Goal: Task Accomplishment & Management: Complete application form

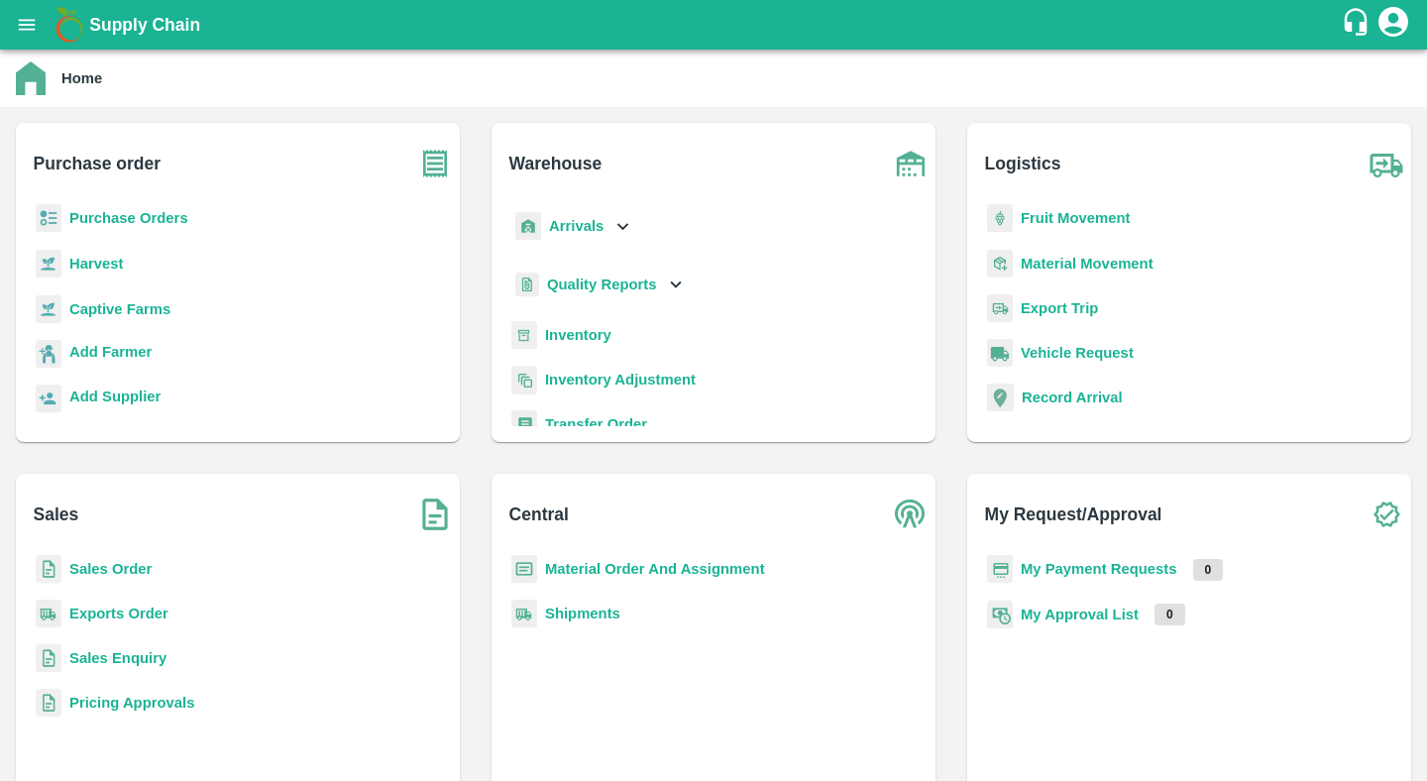
click at [122, 212] on b "Purchase Orders" at bounding box center [128, 218] width 119 height 16
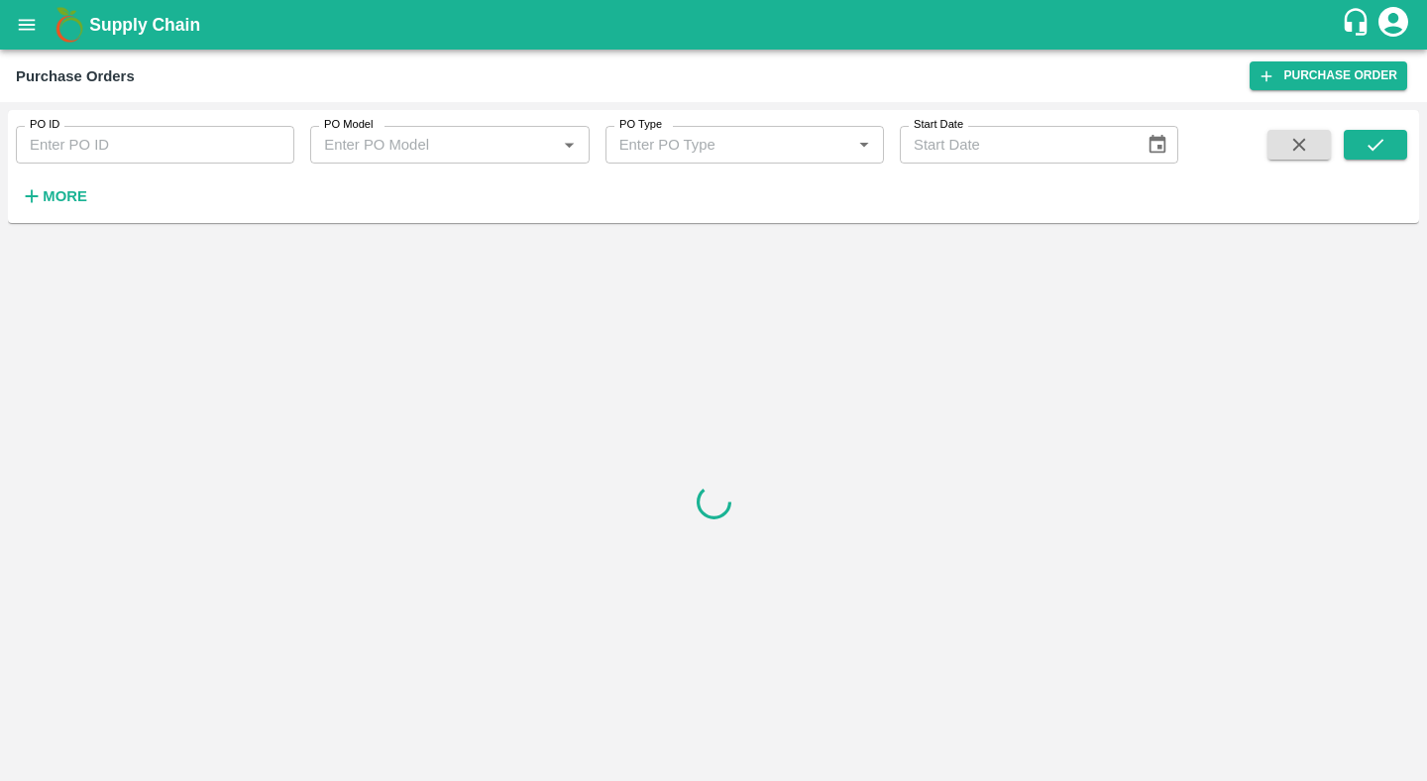
click at [83, 191] on strong "More" at bounding box center [65, 196] width 45 height 16
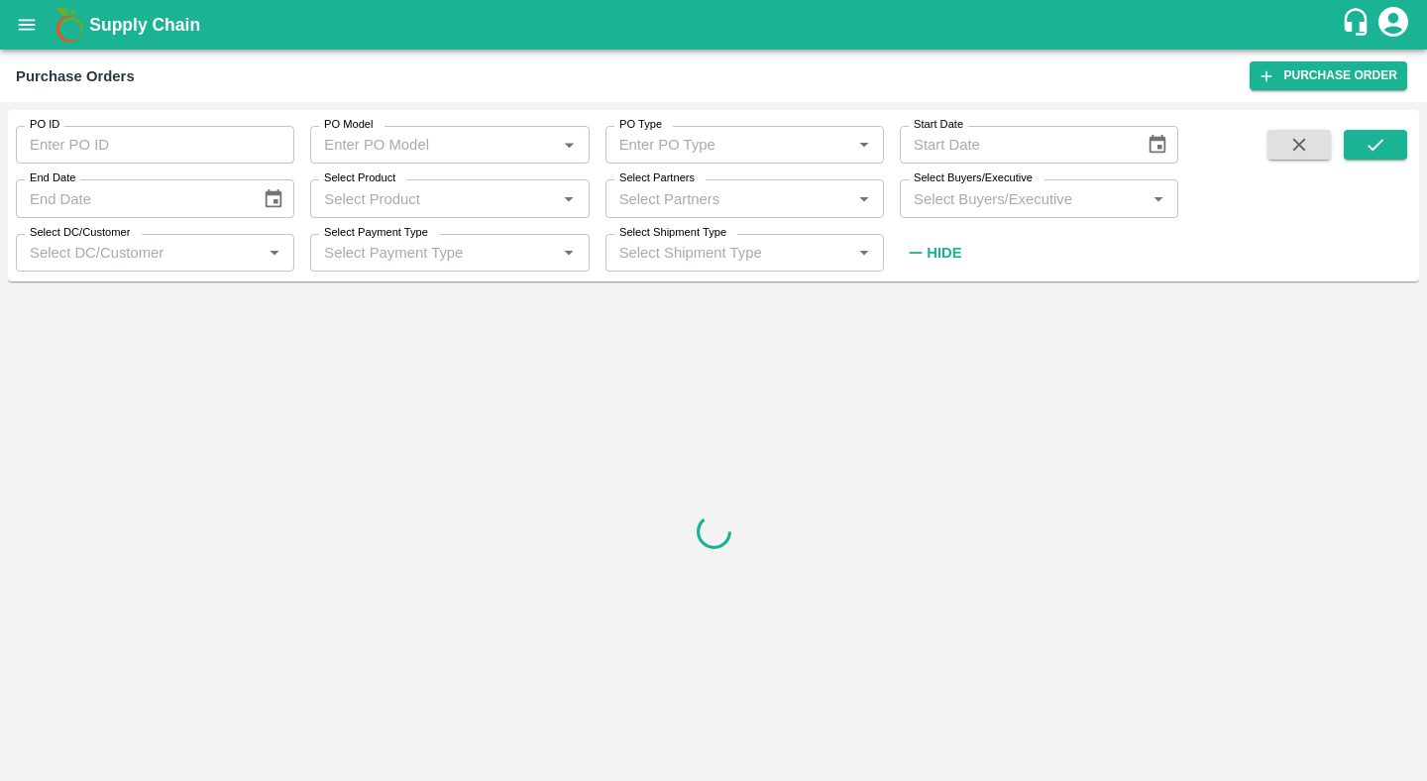
click at [456, 210] on input "Select Product" at bounding box center [433, 198] width 234 height 26
type input "banana ex"
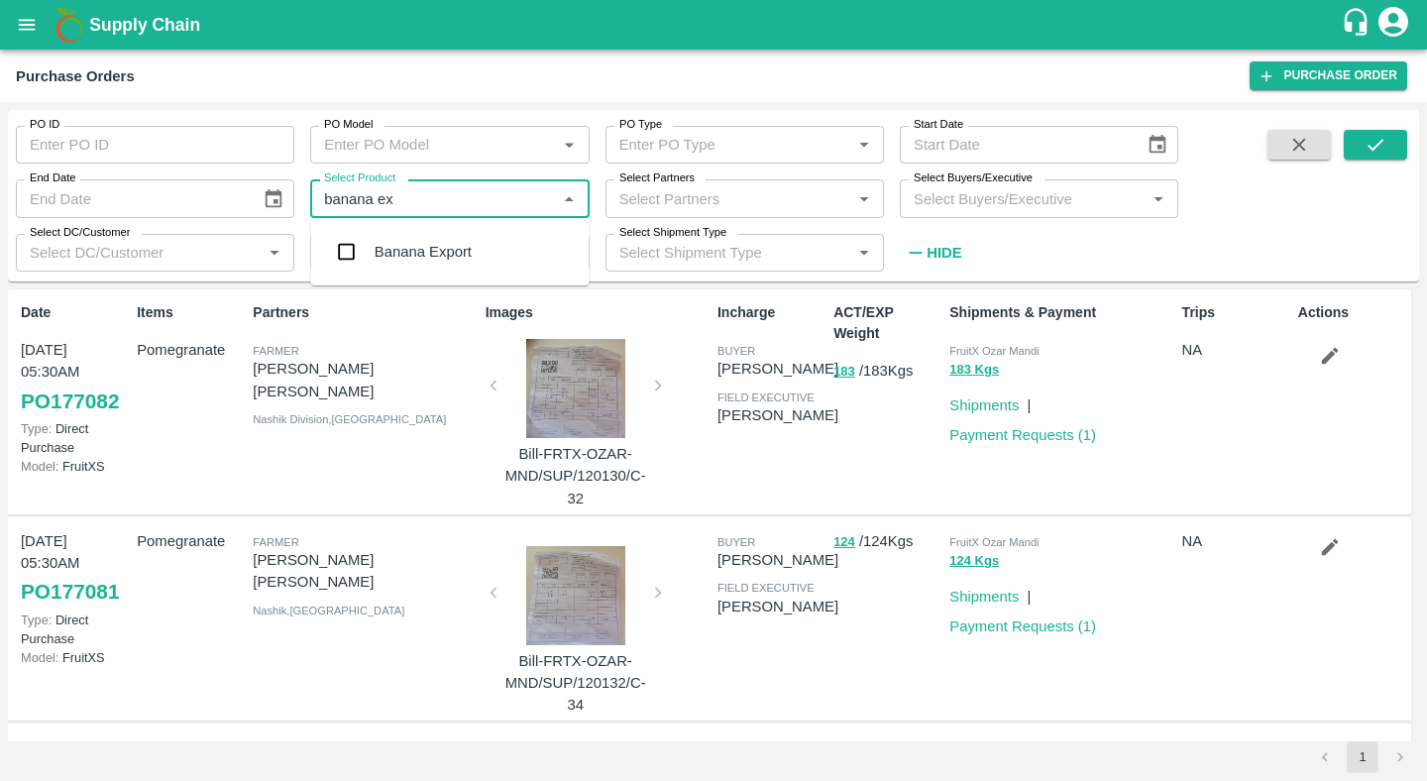
click at [420, 236] on div "Banana Export" at bounding box center [450, 252] width 278 height 52
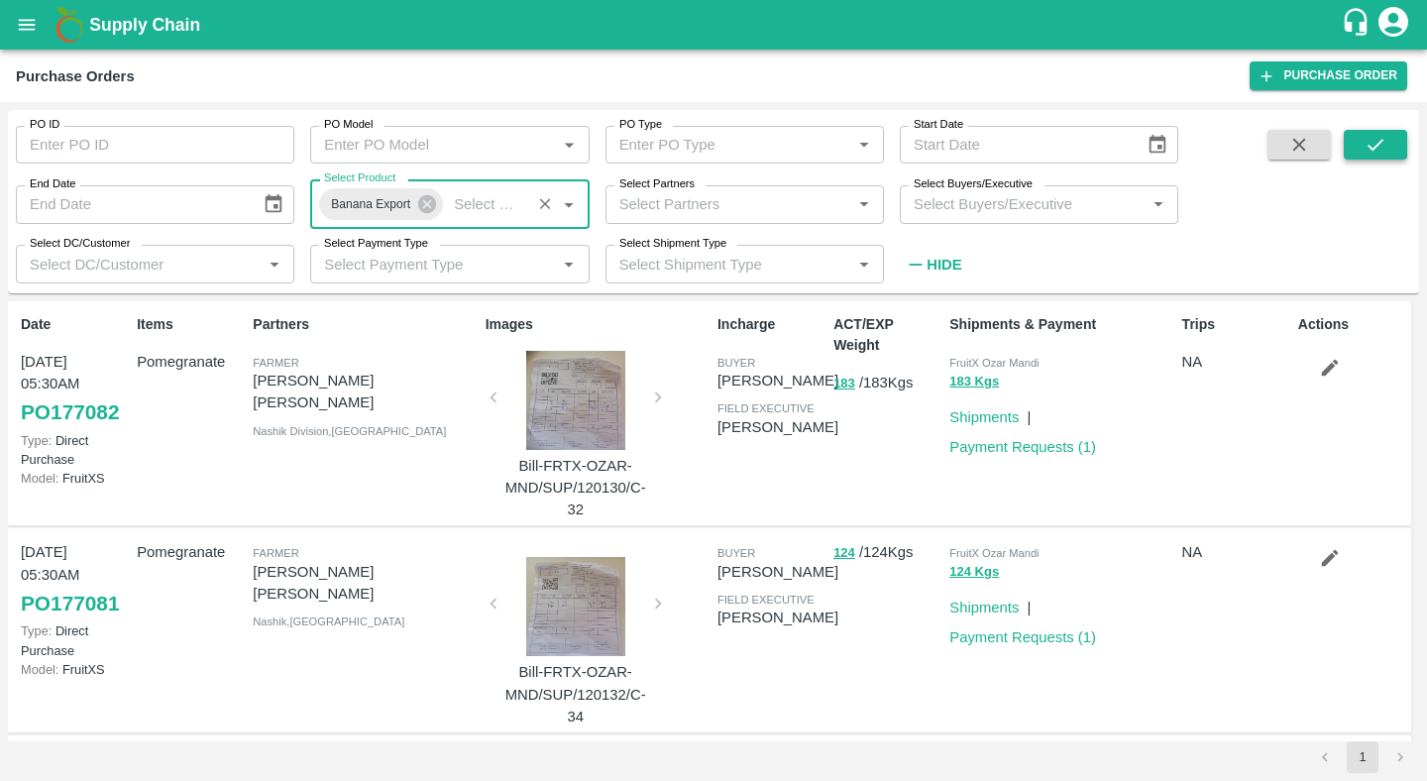
click at [1385, 143] on icon "submit" at bounding box center [1376, 145] width 22 height 22
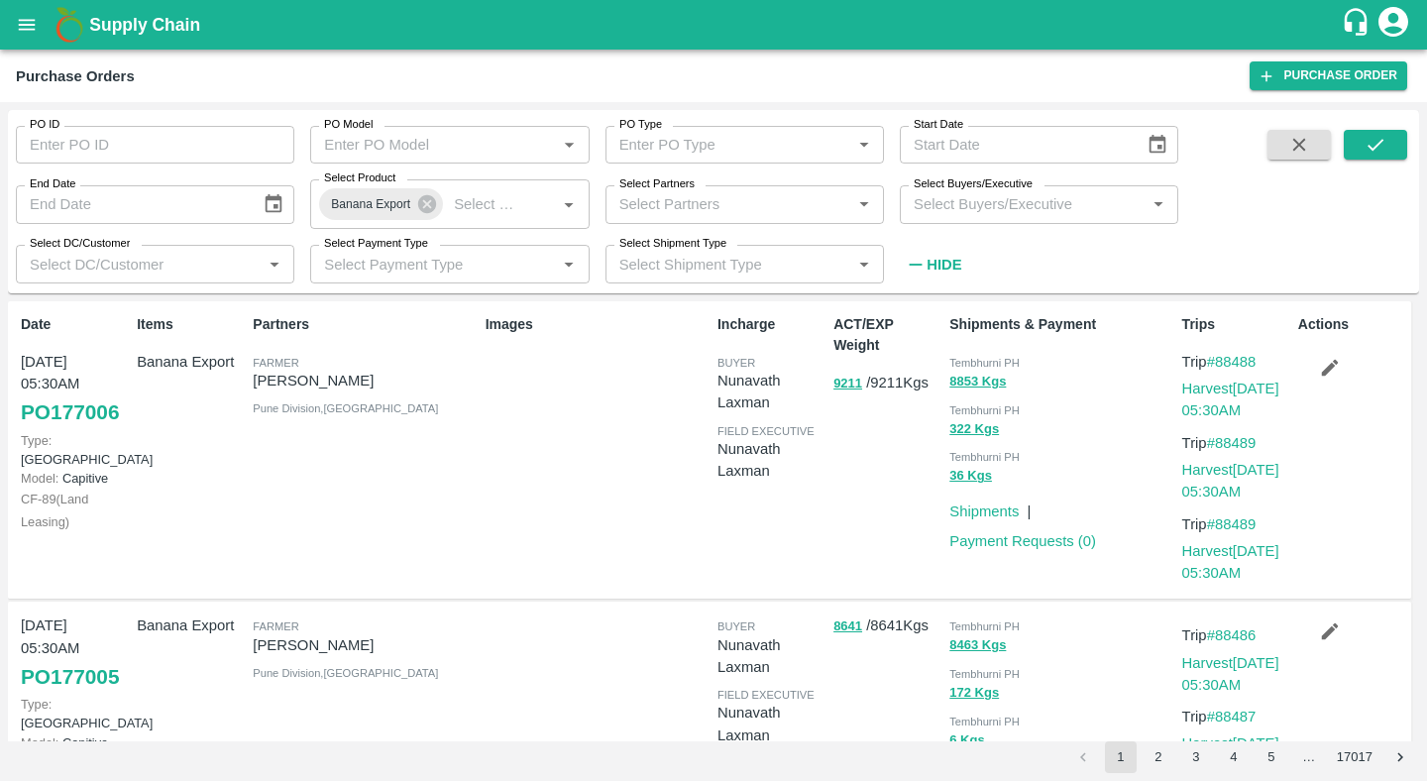
click at [1340, 362] on button "button" at bounding box center [1329, 368] width 63 height 34
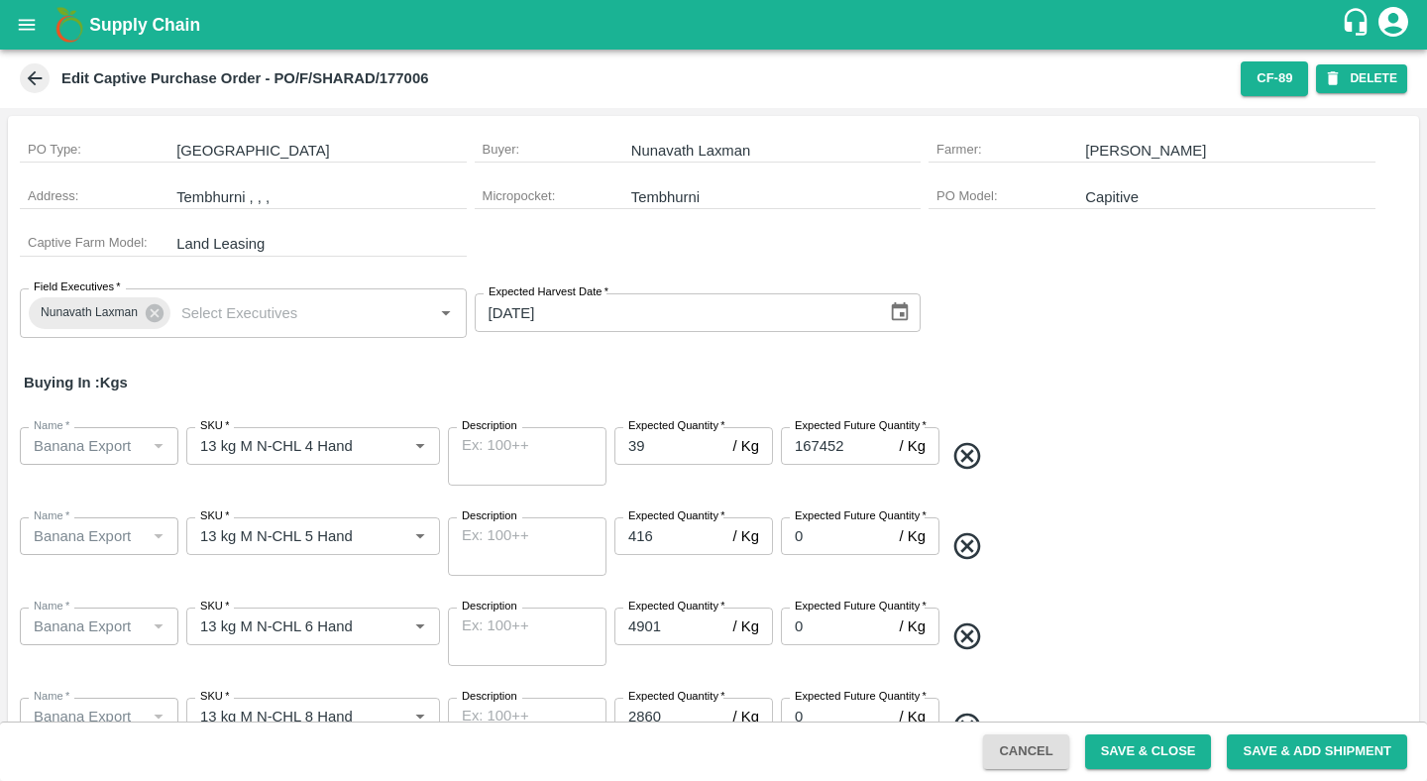
click at [39, 62] on div "Edit Captive Purchase Order - PO/F/SHARAD/177006 CF- 89 DELETE" at bounding box center [713, 79] width 1427 height 58
click at [39, 76] on icon at bounding box center [35, 78] width 22 height 22
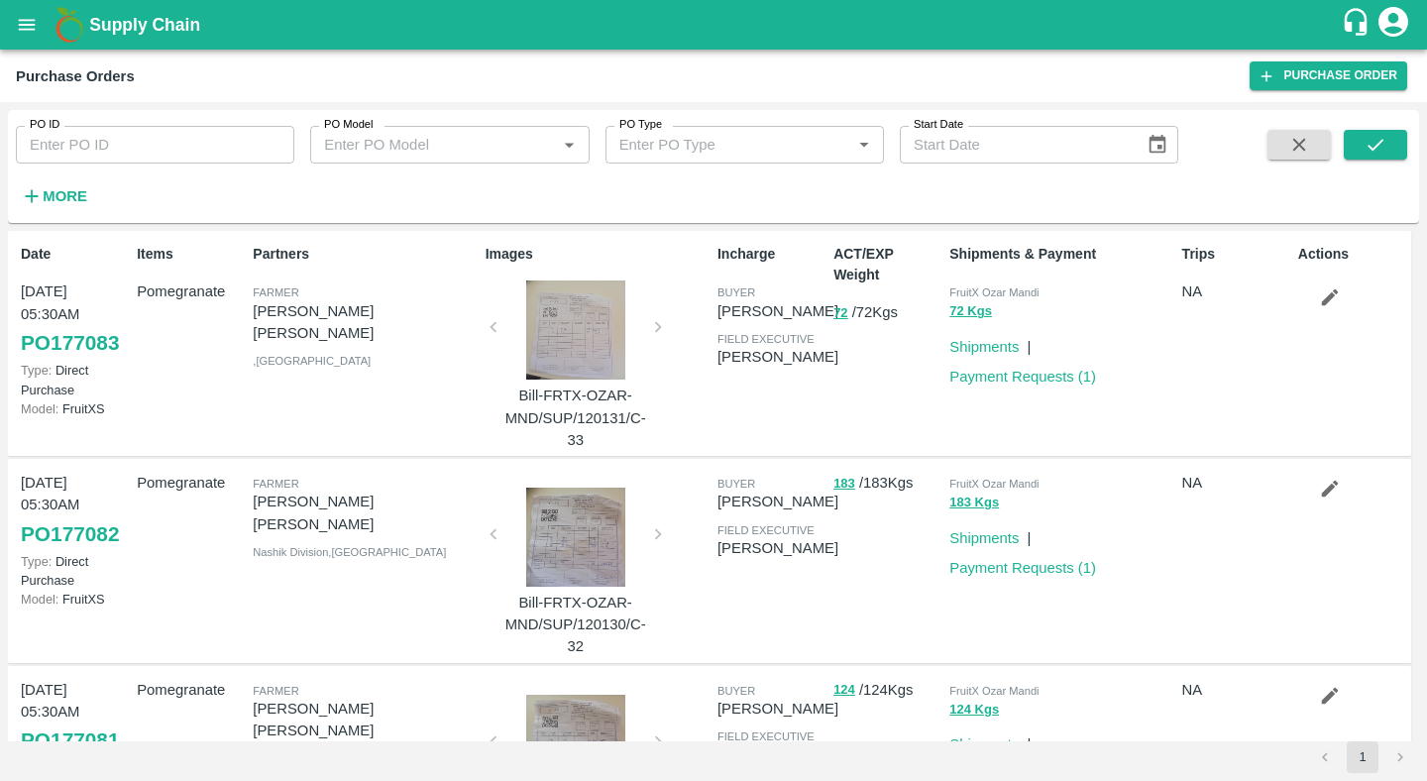
click at [46, 190] on strong "More" at bounding box center [65, 196] width 45 height 16
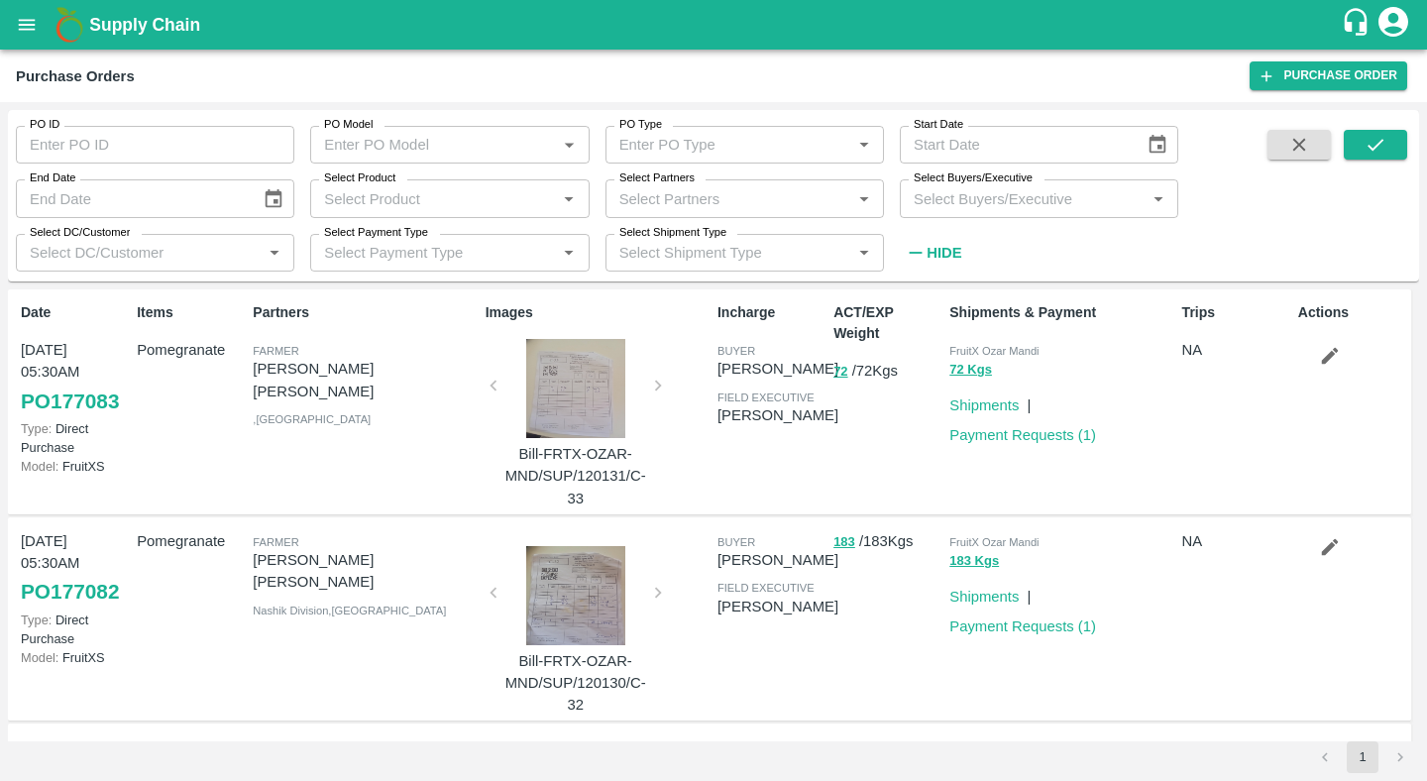
click at [350, 183] on label "Select Product" at bounding box center [359, 178] width 71 height 16
click at [350, 185] on input "Select Product" at bounding box center [433, 198] width 234 height 26
click at [350, 183] on label "Select Product" at bounding box center [359, 178] width 71 height 16
click at [350, 185] on input "Select Product" at bounding box center [433, 198] width 234 height 26
click at [352, 188] on input "Select Product" at bounding box center [433, 198] width 234 height 26
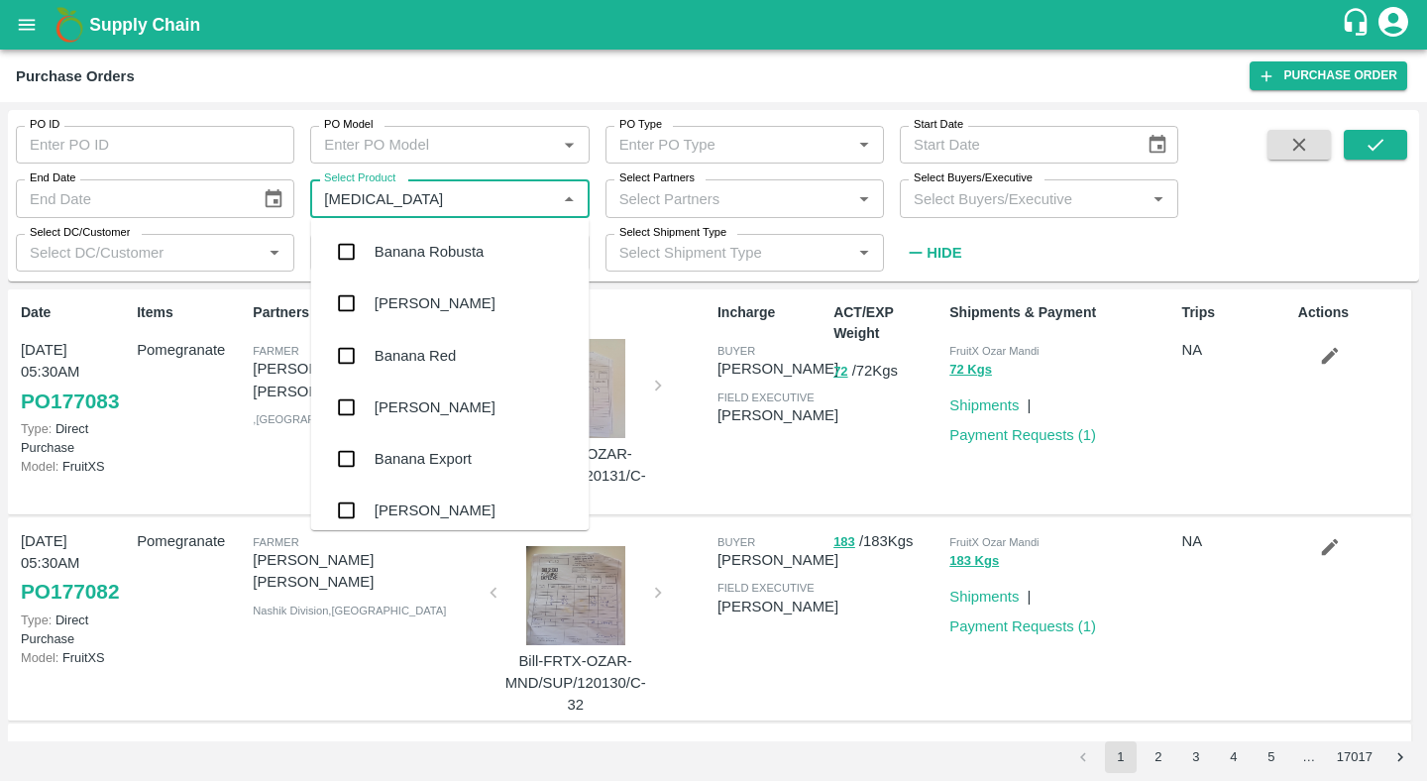
type input "banana"
click at [431, 452] on div "Banana Export" at bounding box center [423, 459] width 97 height 22
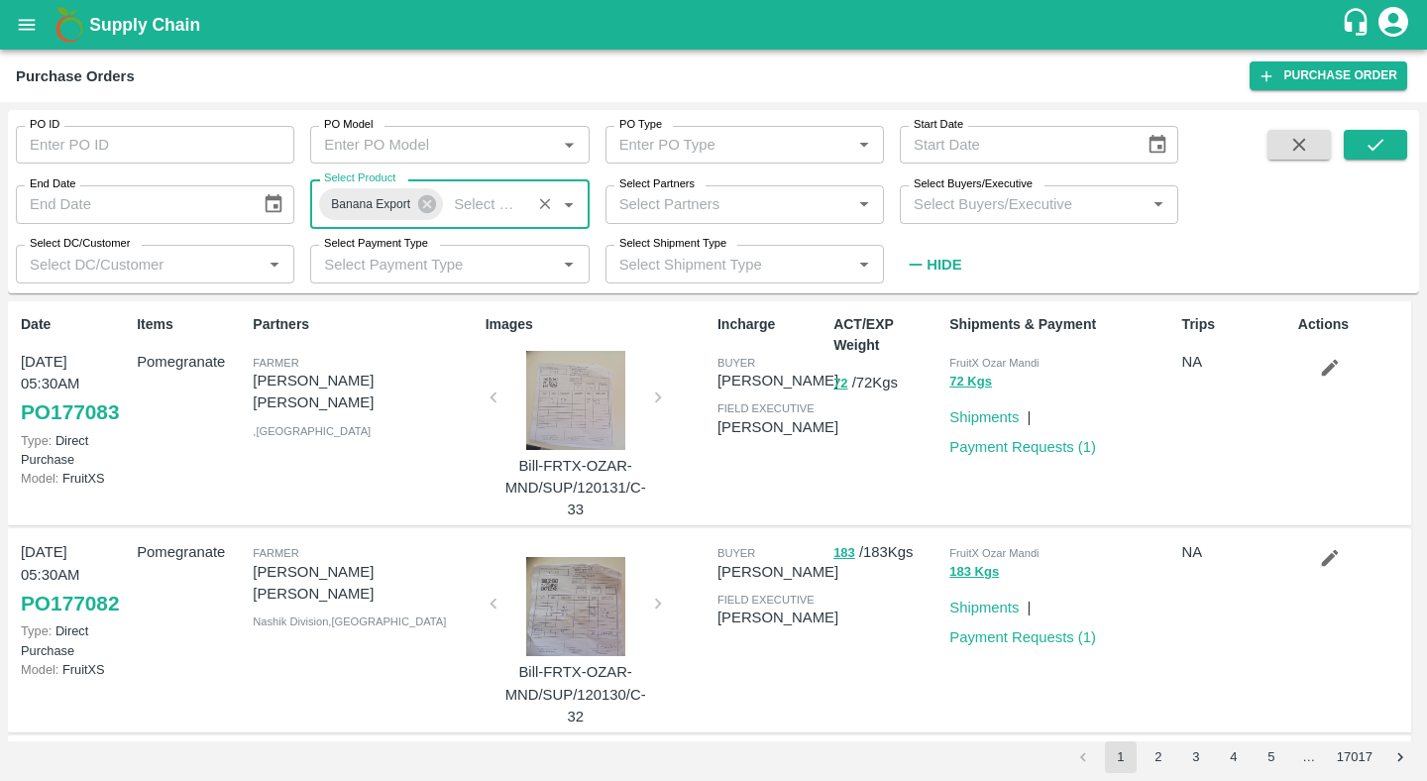
click at [413, 152] on input "PO Model" at bounding box center [433, 145] width 234 height 26
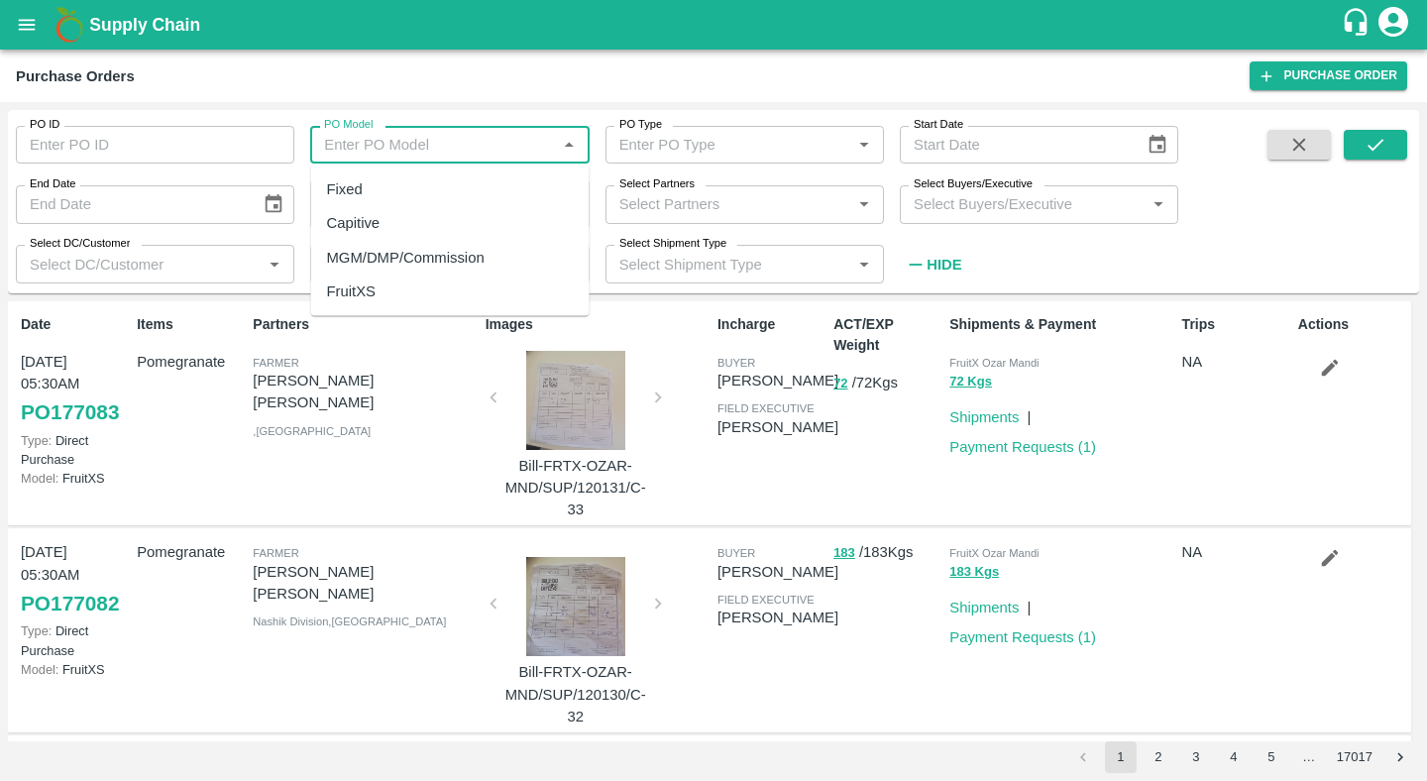
click at [672, 147] on input "PO Type" at bounding box center [729, 145] width 234 height 26
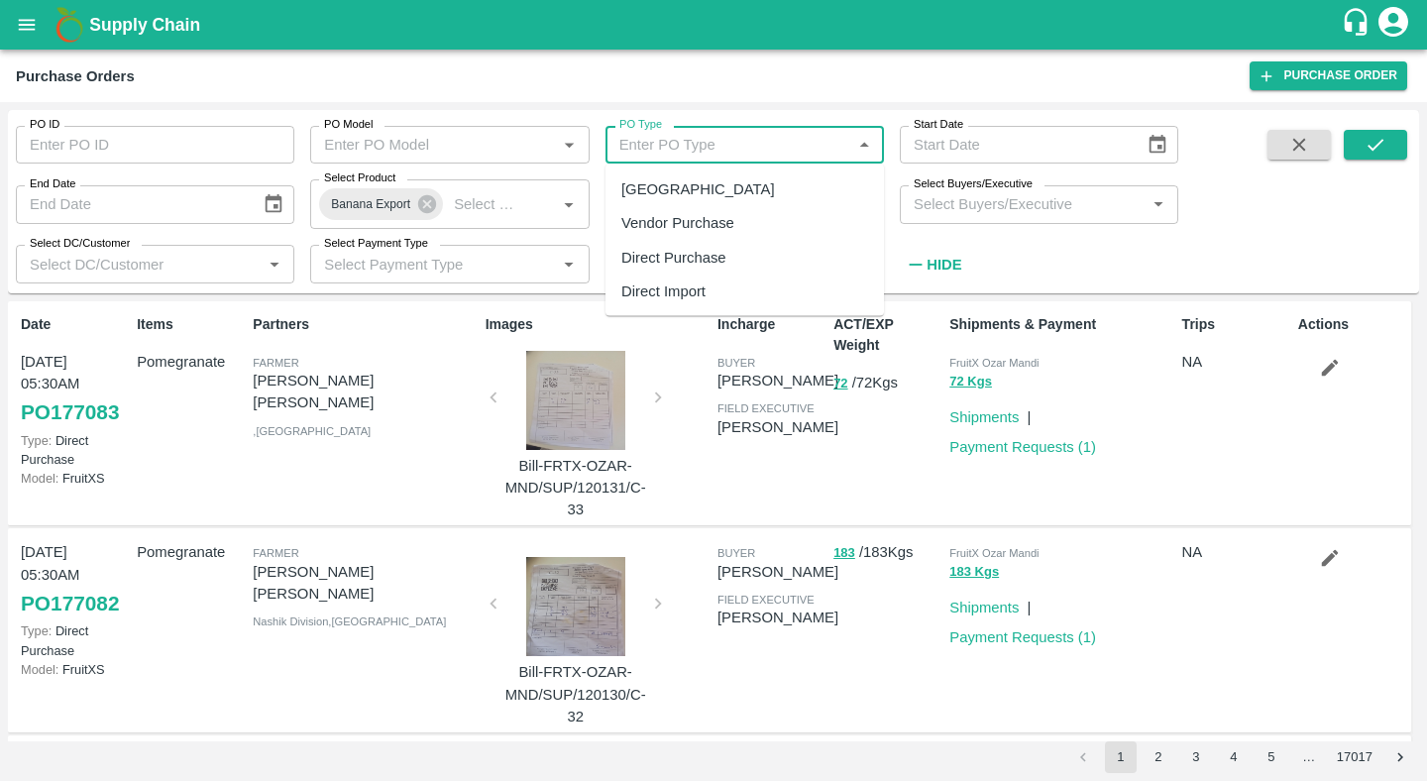
click at [682, 220] on div "Vendor Purchase" at bounding box center [677, 223] width 113 height 22
type input "Vendor Purchase"
click at [1372, 134] on icon "submit" at bounding box center [1376, 145] width 22 height 22
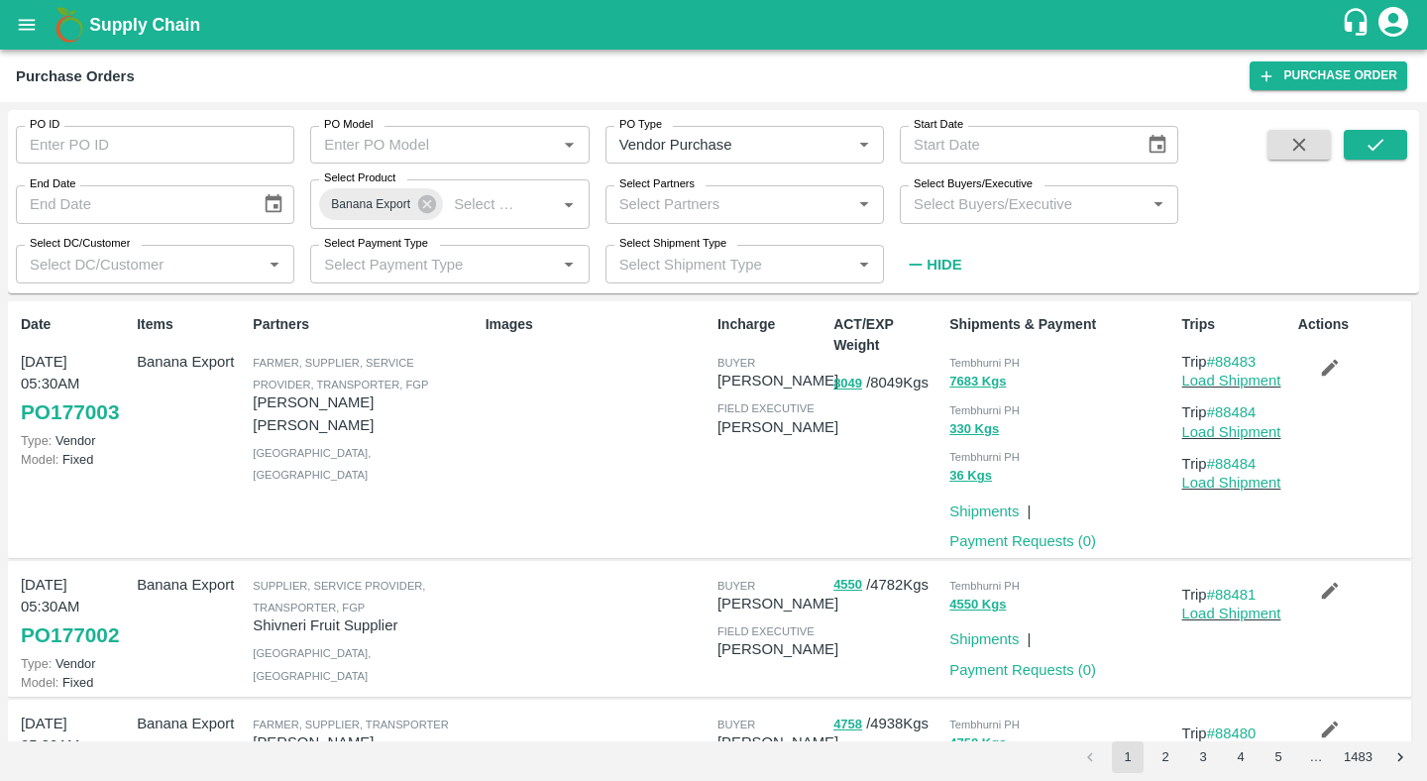
click at [1329, 363] on icon "button" at bounding box center [1330, 368] width 22 height 22
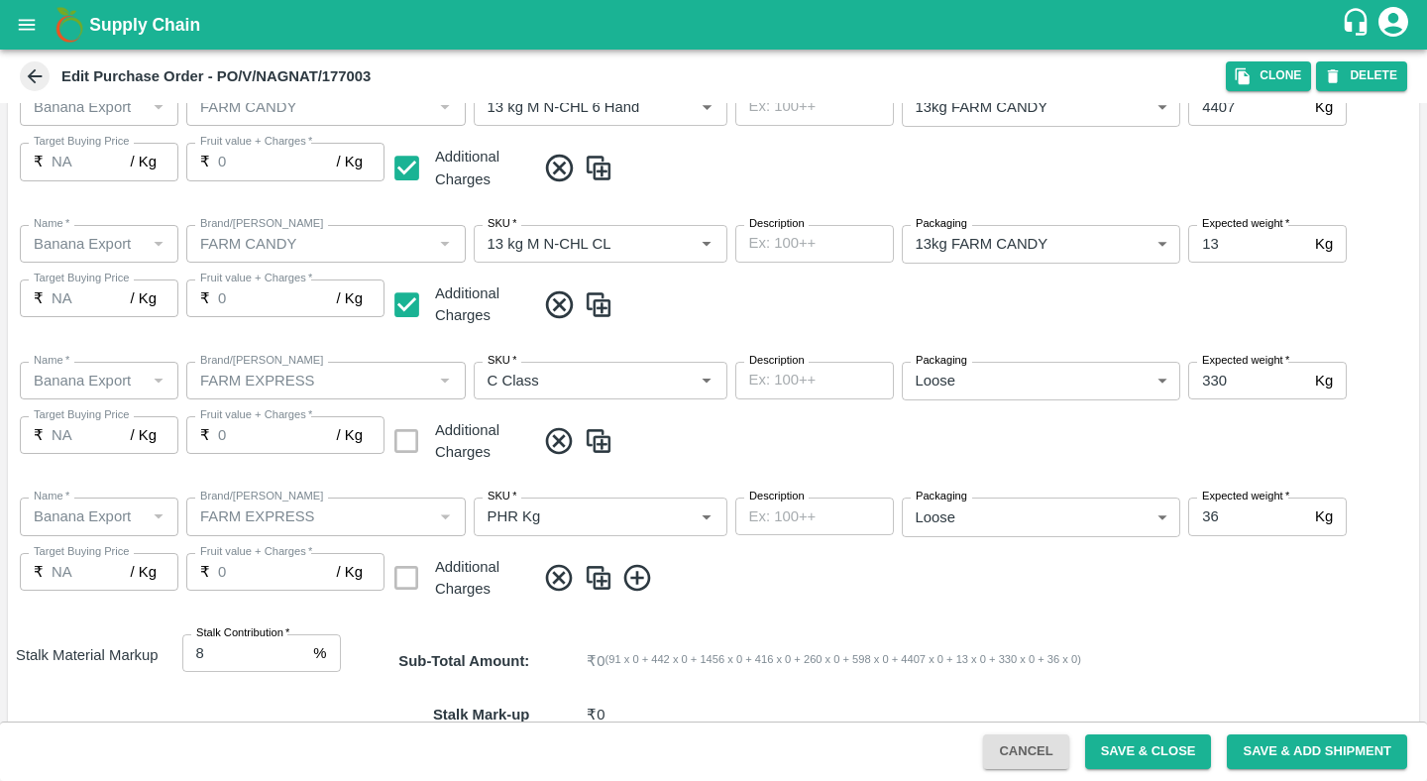
scroll to position [1338, 0]
